Goal: Check status: Check status

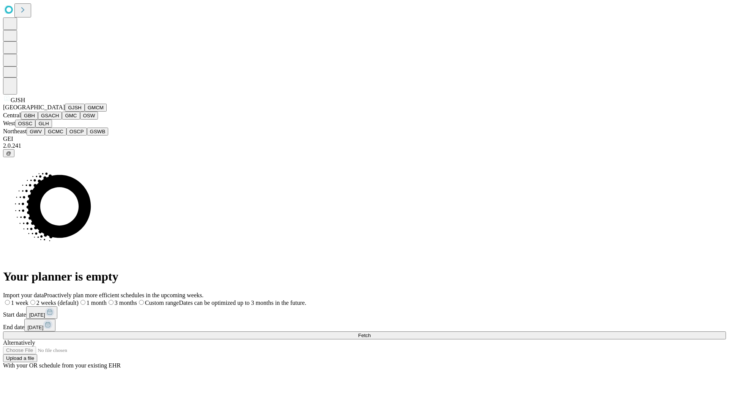
click at [65, 112] on button "GJSH" at bounding box center [75, 108] width 20 height 8
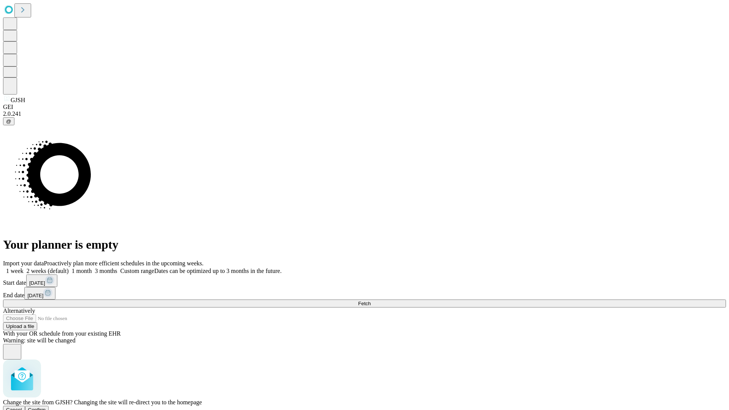
click at [46, 407] on span "Confirm" at bounding box center [37, 410] width 18 height 6
click at [69, 268] on label "2 weeks (default)" at bounding box center [46, 271] width 45 height 6
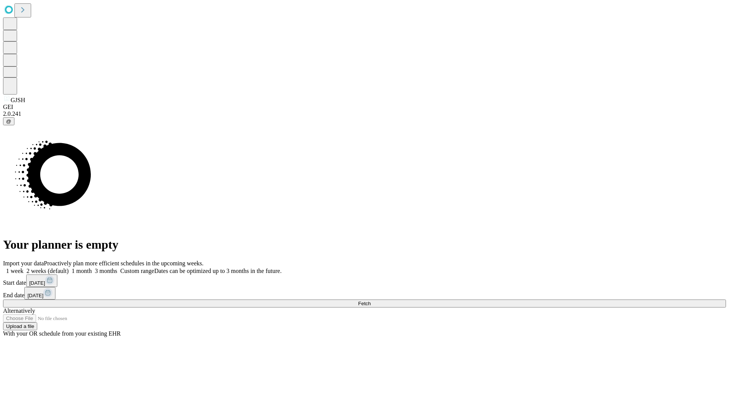
click at [370, 301] on span "Fetch" at bounding box center [364, 304] width 13 height 6
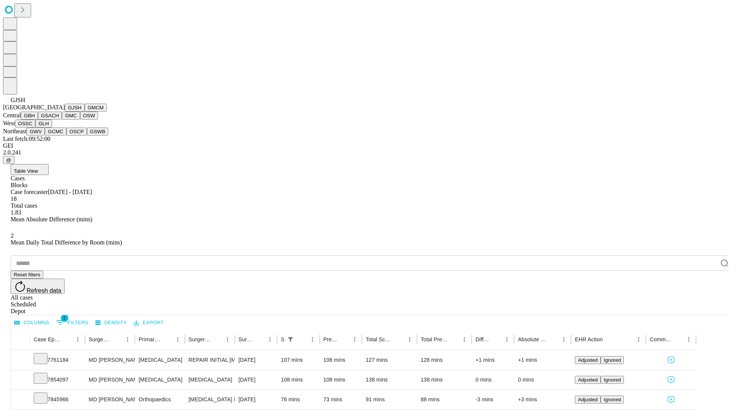
click at [85, 112] on button "GMCM" at bounding box center [96, 108] width 22 height 8
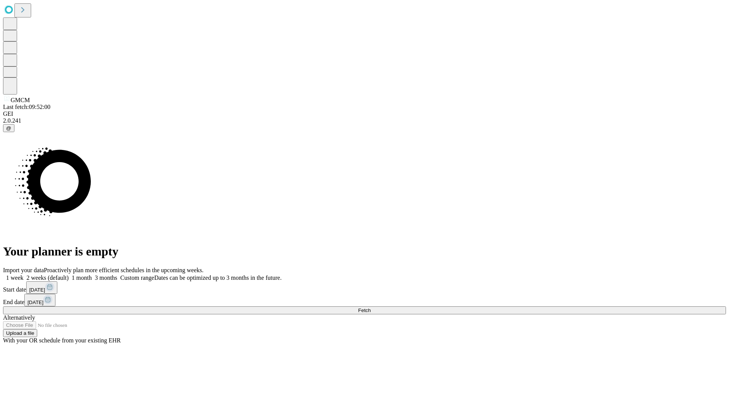
click at [69, 274] on label "2 weeks (default)" at bounding box center [46, 277] width 45 height 6
click at [370, 307] on span "Fetch" at bounding box center [364, 310] width 13 height 6
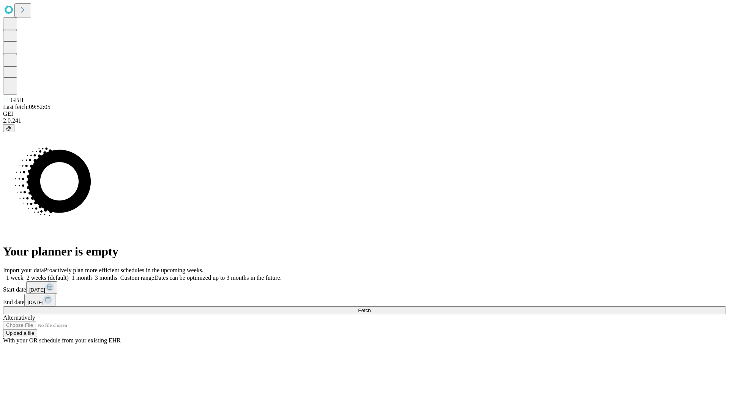
click at [69, 274] on label "2 weeks (default)" at bounding box center [46, 277] width 45 height 6
click at [370, 307] on span "Fetch" at bounding box center [364, 310] width 13 height 6
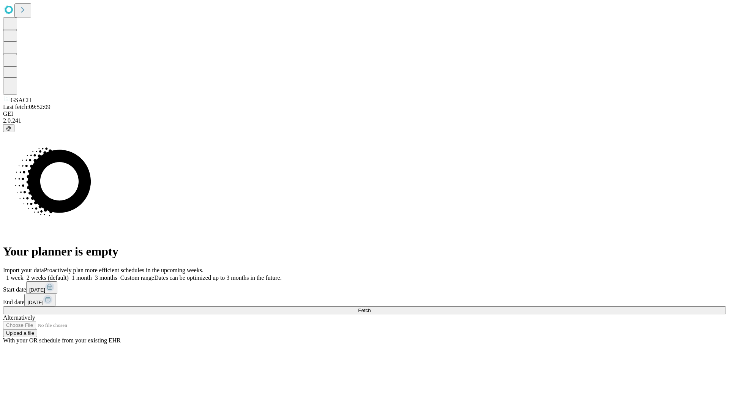
click at [69, 274] on label "2 weeks (default)" at bounding box center [46, 277] width 45 height 6
click at [370, 307] on span "Fetch" at bounding box center [364, 310] width 13 height 6
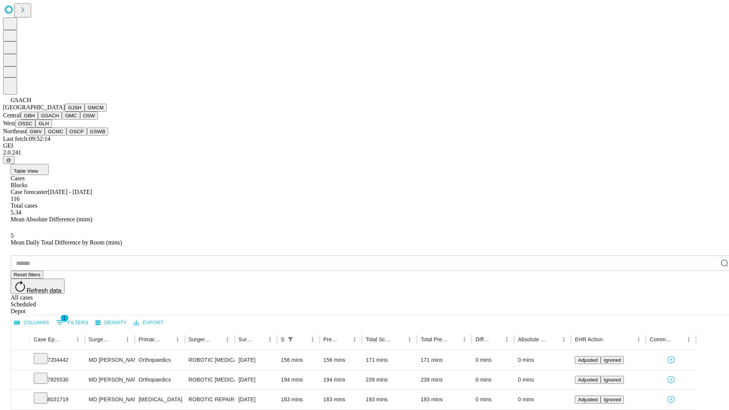
click at [62, 120] on button "GMC" at bounding box center [71, 116] width 18 height 8
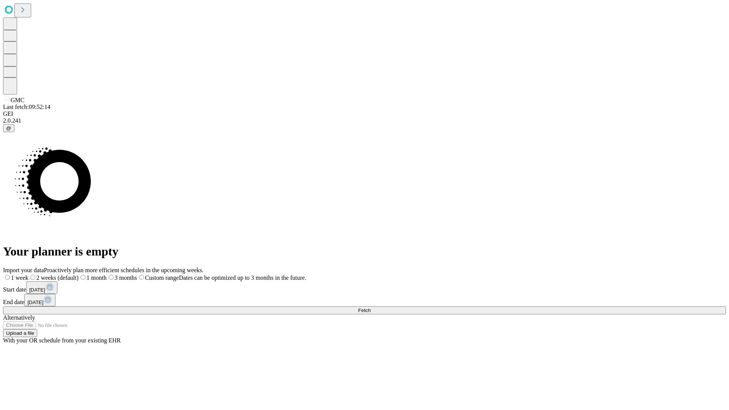
click at [79, 274] on label "2 weeks (default)" at bounding box center [53, 277] width 50 height 6
click at [370, 307] on span "Fetch" at bounding box center [364, 310] width 13 height 6
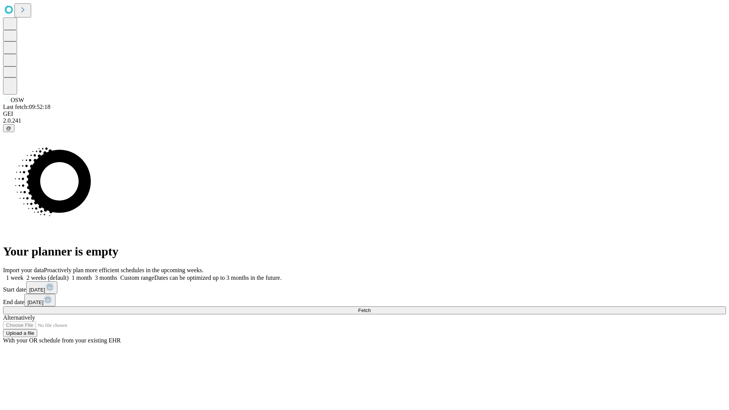
click at [69, 274] on label "2 weeks (default)" at bounding box center [46, 277] width 45 height 6
click at [370, 307] on span "Fetch" at bounding box center [364, 310] width 13 height 6
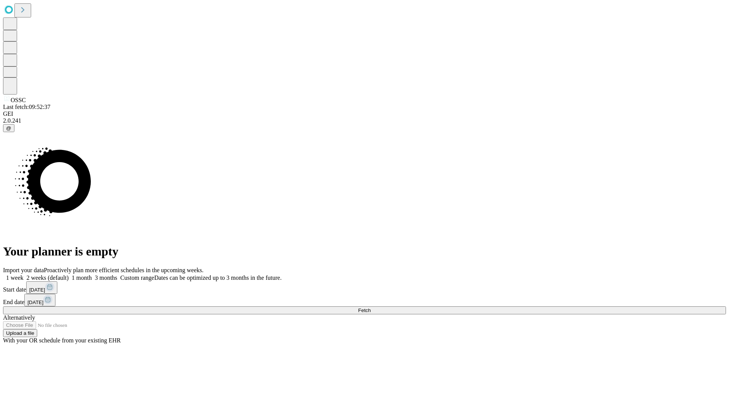
click at [370, 307] on span "Fetch" at bounding box center [364, 310] width 13 height 6
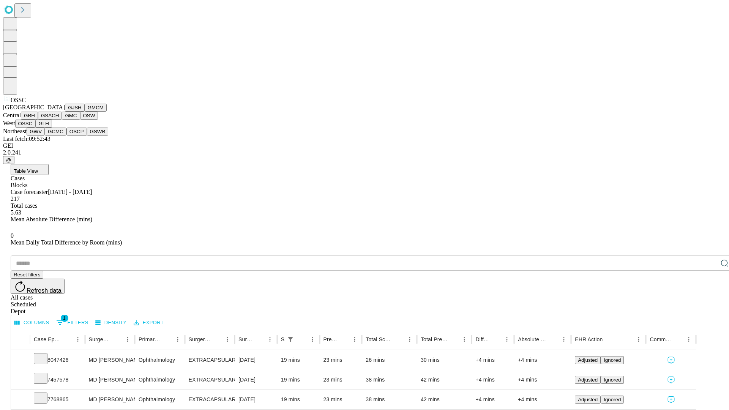
click at [52, 128] on button "GLH" at bounding box center [43, 124] width 16 height 8
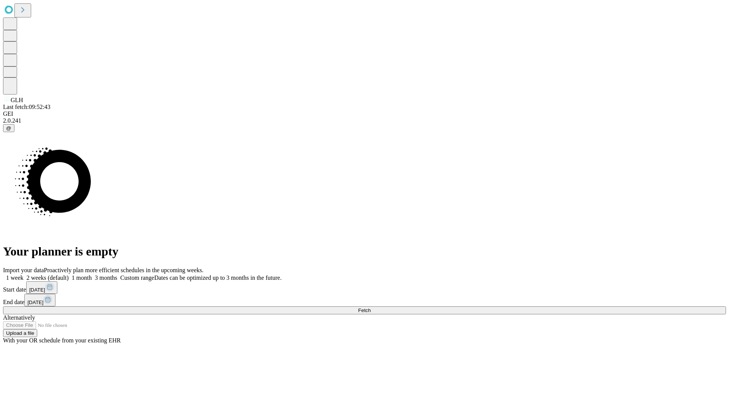
click at [69, 274] on label "2 weeks (default)" at bounding box center [46, 277] width 45 height 6
click at [370, 307] on span "Fetch" at bounding box center [364, 310] width 13 height 6
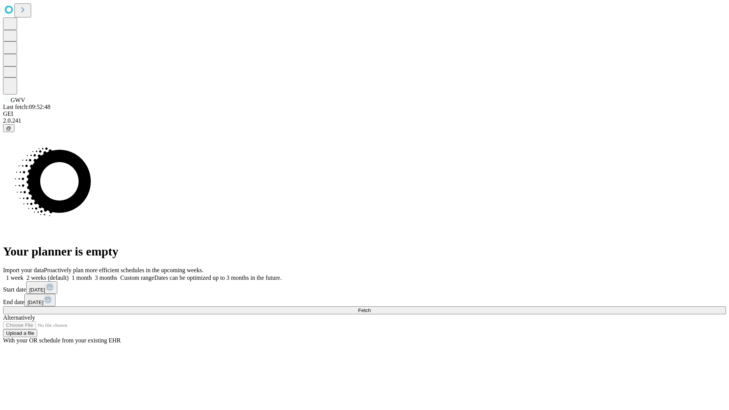
click at [69, 274] on label "2 weeks (default)" at bounding box center [46, 277] width 45 height 6
click at [370, 307] on span "Fetch" at bounding box center [364, 310] width 13 height 6
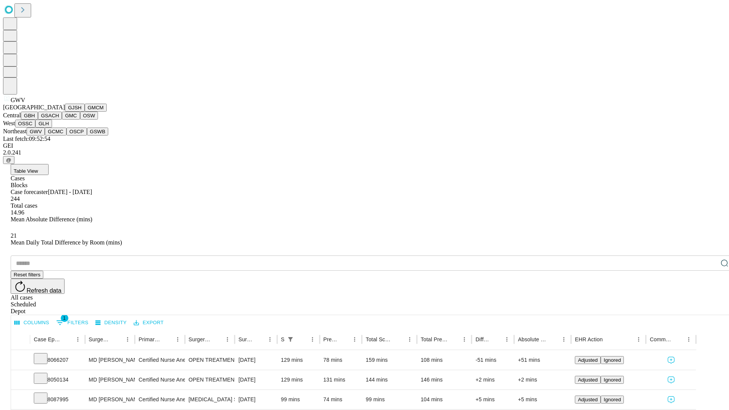
click at [59, 136] on button "GCMC" at bounding box center [56, 132] width 22 height 8
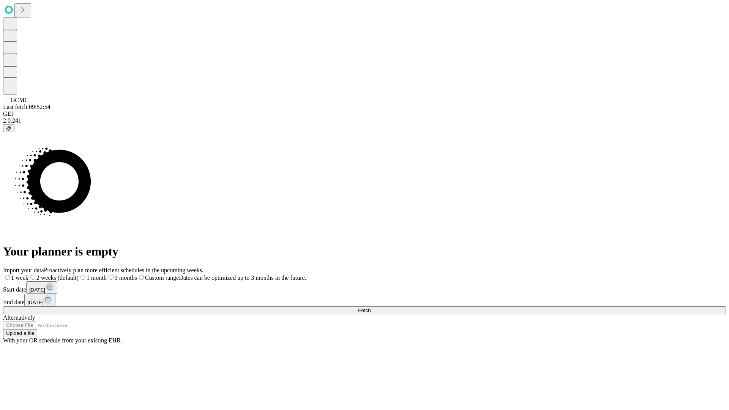
click at [370, 307] on span "Fetch" at bounding box center [364, 310] width 13 height 6
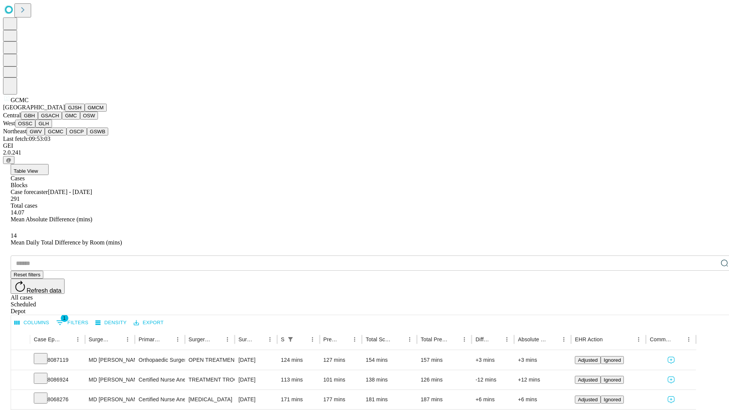
click at [66, 136] on button "OSCP" at bounding box center [76, 132] width 20 height 8
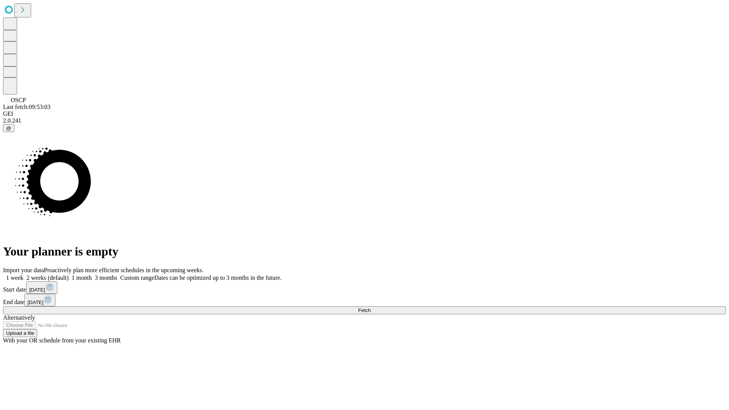
click at [69, 274] on label "2 weeks (default)" at bounding box center [46, 277] width 45 height 6
click at [370, 307] on span "Fetch" at bounding box center [364, 310] width 13 height 6
